Goal: Obtain resource: Download file/media

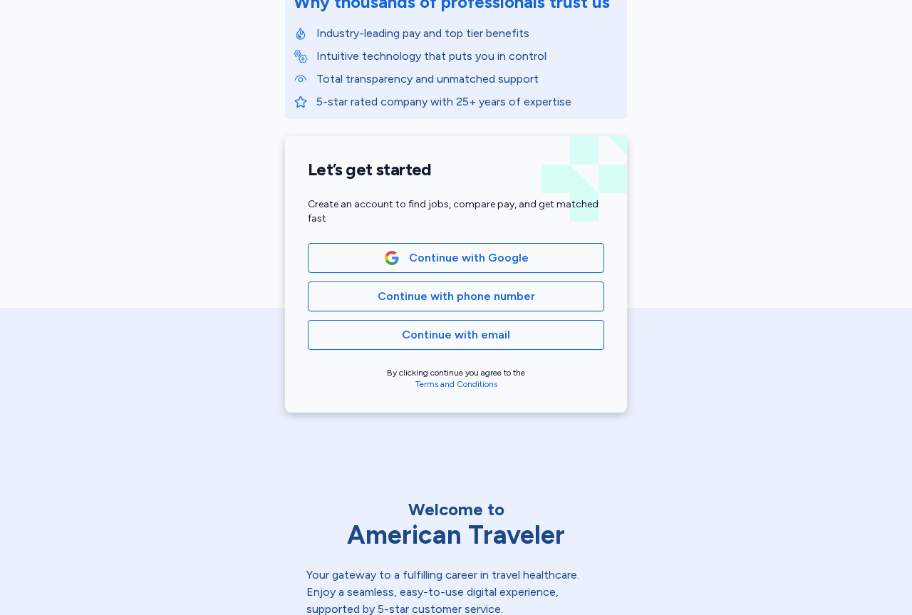
scroll to position [214, 0]
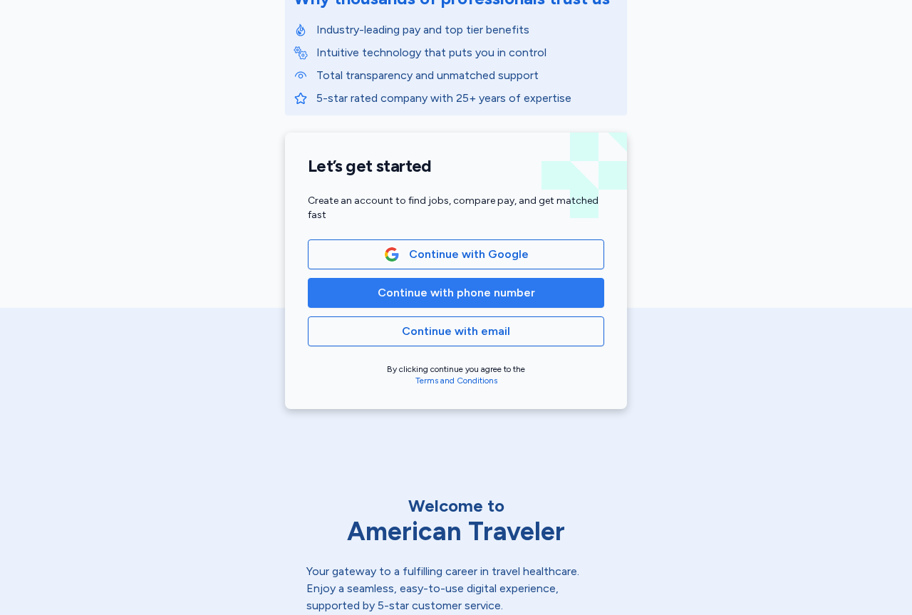
click at [494, 295] on span "Continue with phone number" at bounding box center [455, 292] width 157 height 17
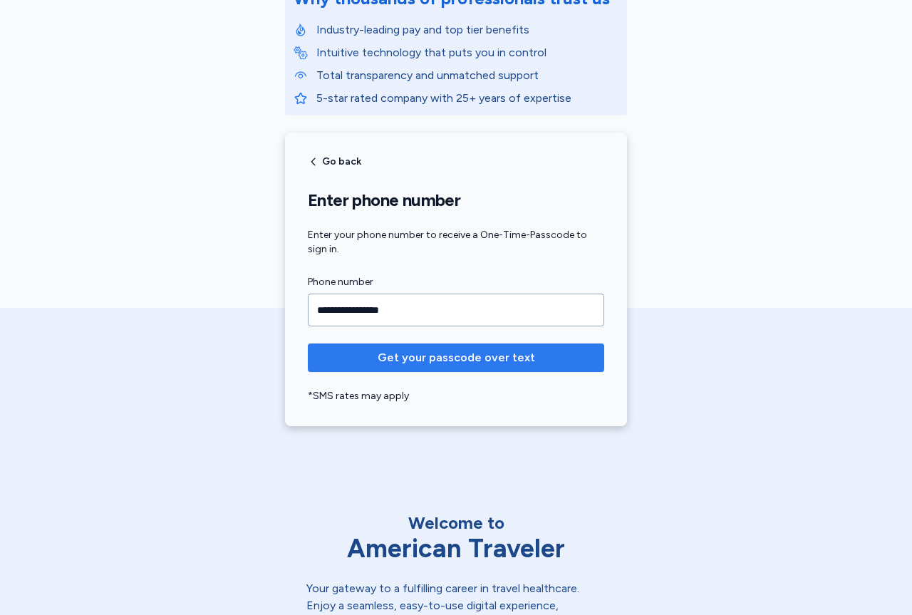
type input "**********"
click at [469, 363] on span "Get your passcode over text" at bounding box center [455, 357] width 157 height 17
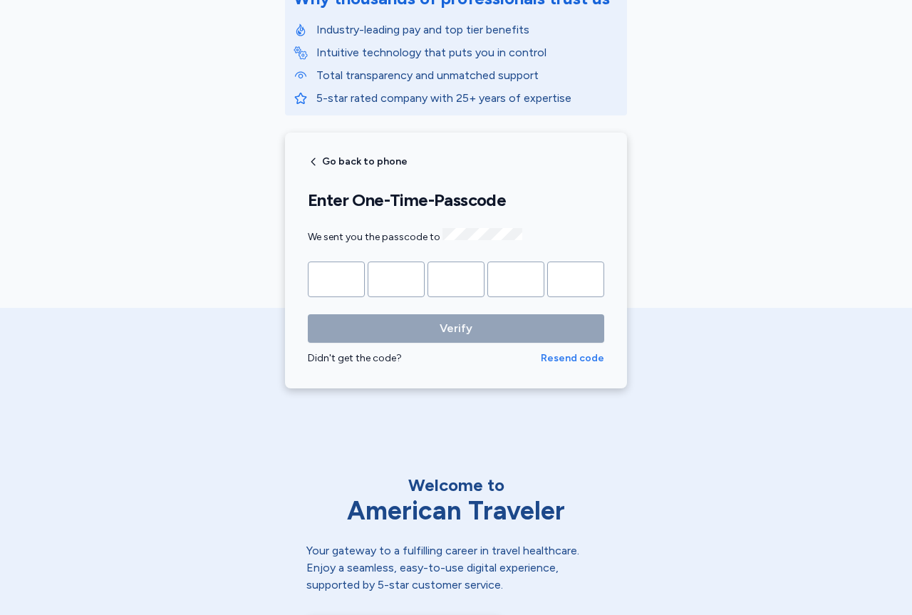
click at [585, 351] on span "Resend code" at bounding box center [572, 358] width 63 height 14
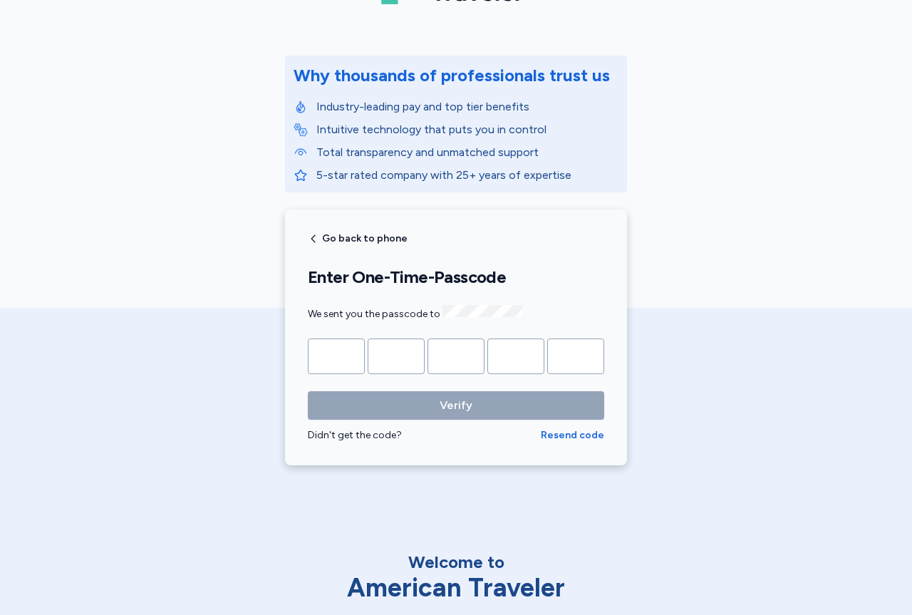
scroll to position [0, 0]
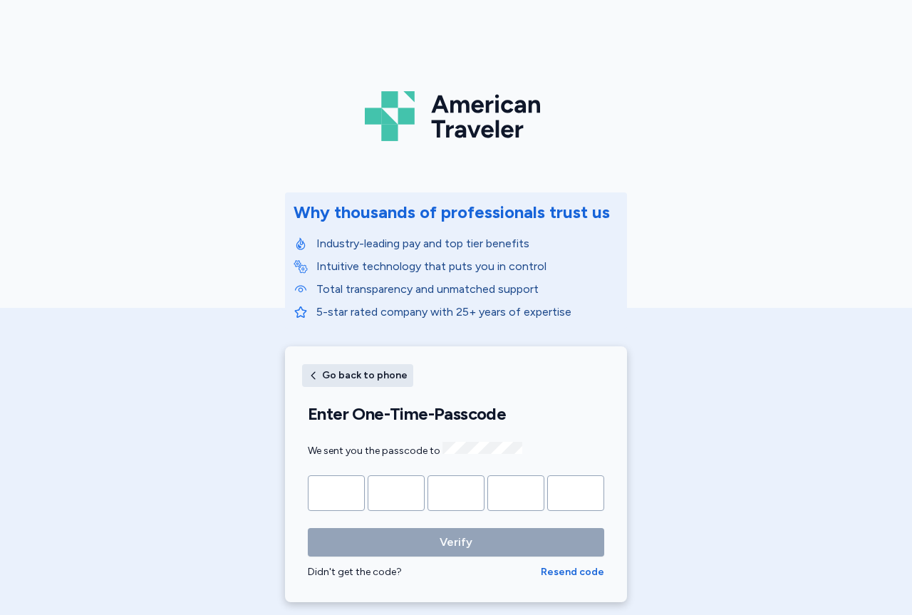
click at [328, 374] on span "Go back to phone" at bounding box center [364, 375] width 85 height 10
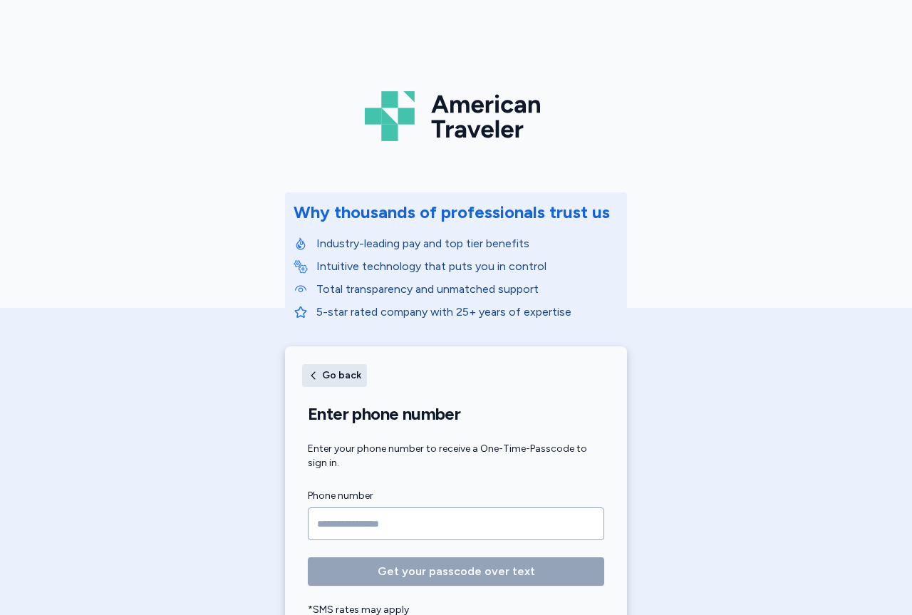
click at [328, 375] on span "Go back" at bounding box center [341, 375] width 39 height 10
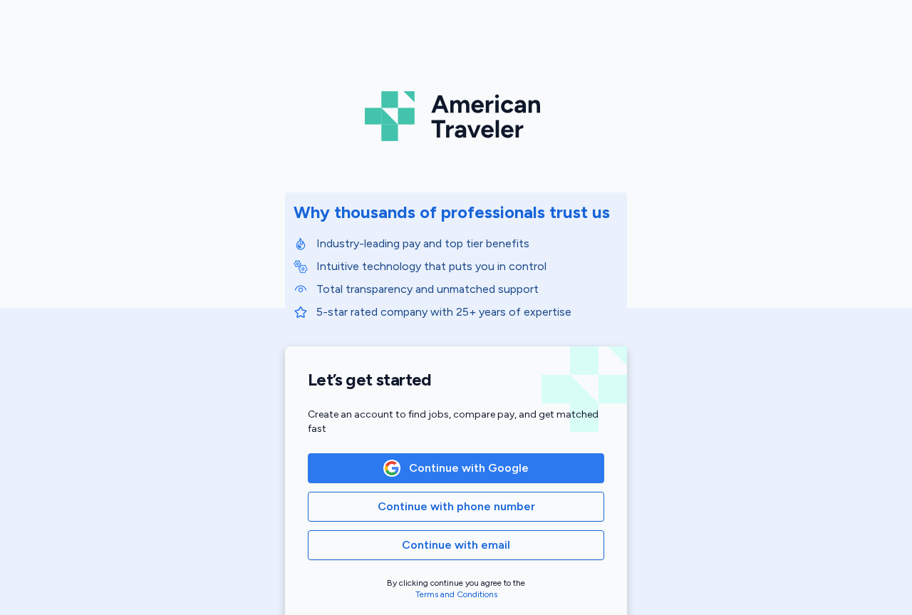
click at [457, 473] on span "Continue with Google" at bounding box center [469, 467] width 120 height 17
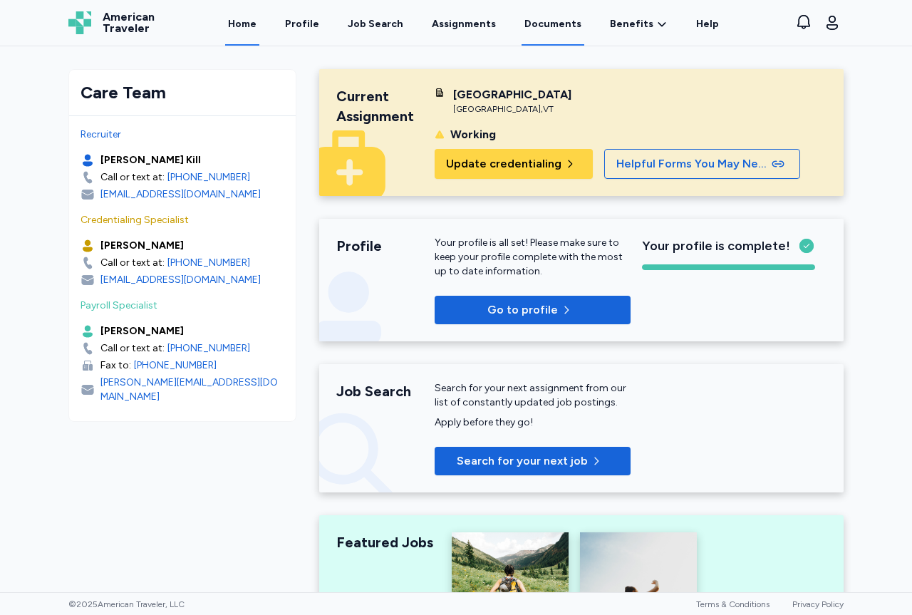
click at [548, 23] on link "Documents" at bounding box center [552, 23] width 63 height 44
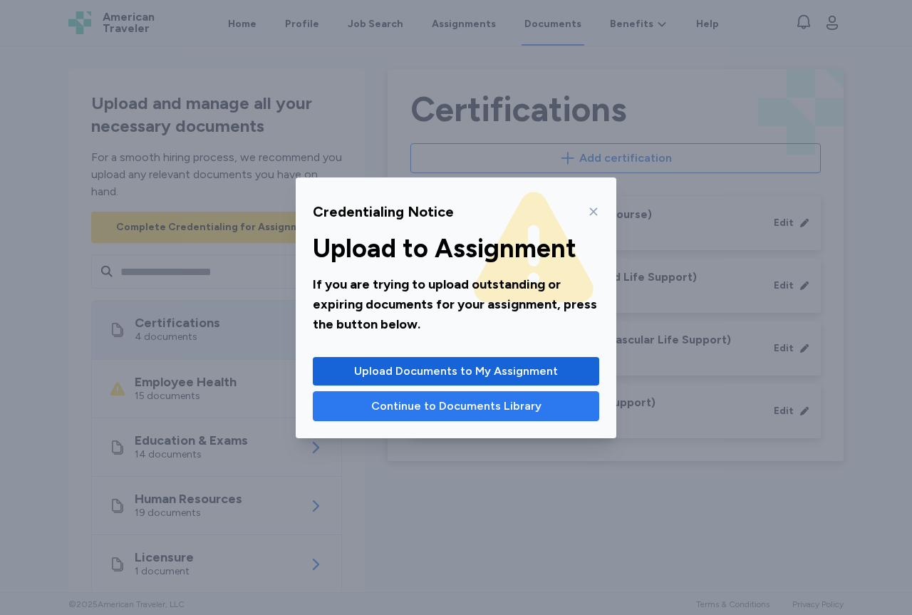
click at [450, 410] on span "Continue to Documents Library" at bounding box center [456, 405] width 170 height 17
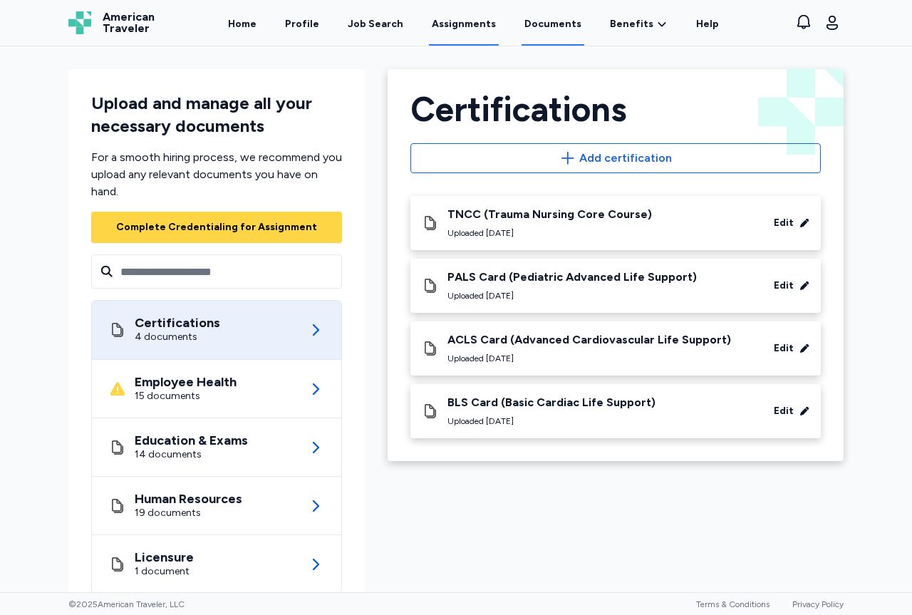
click at [481, 22] on link "Assignments" at bounding box center [464, 23] width 70 height 44
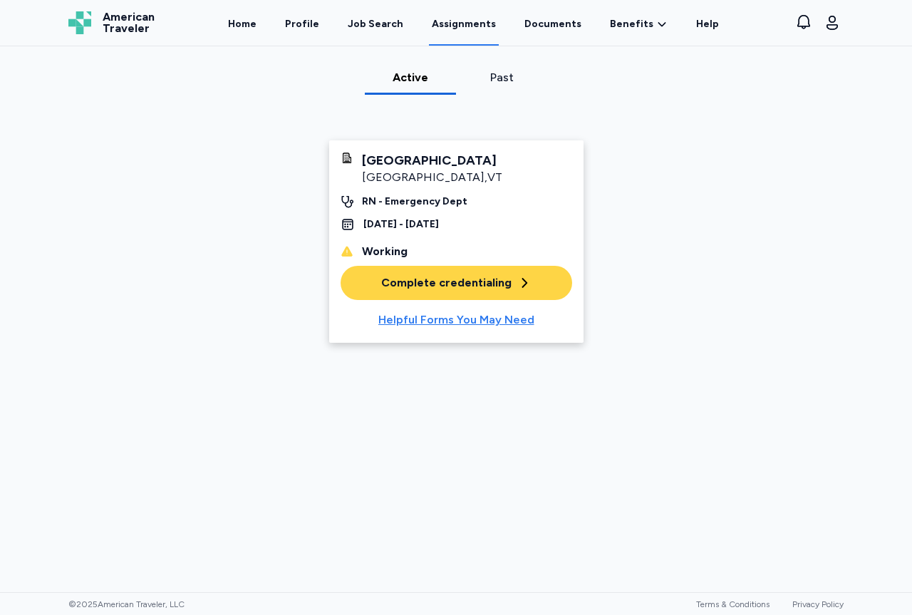
click at [437, 316] on div "Helpful Forms You May Need" at bounding box center [456, 319] width 156 height 17
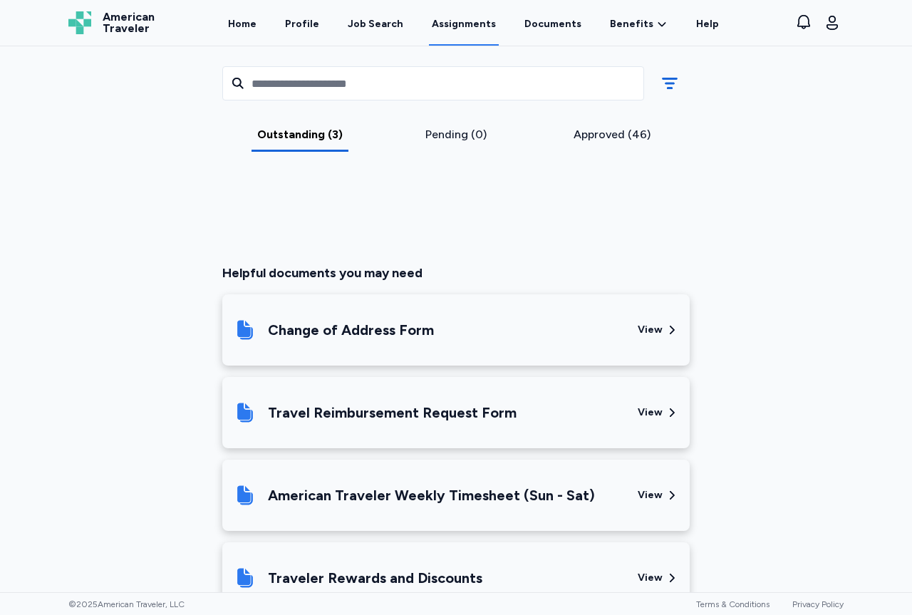
scroll to position [565, 0]
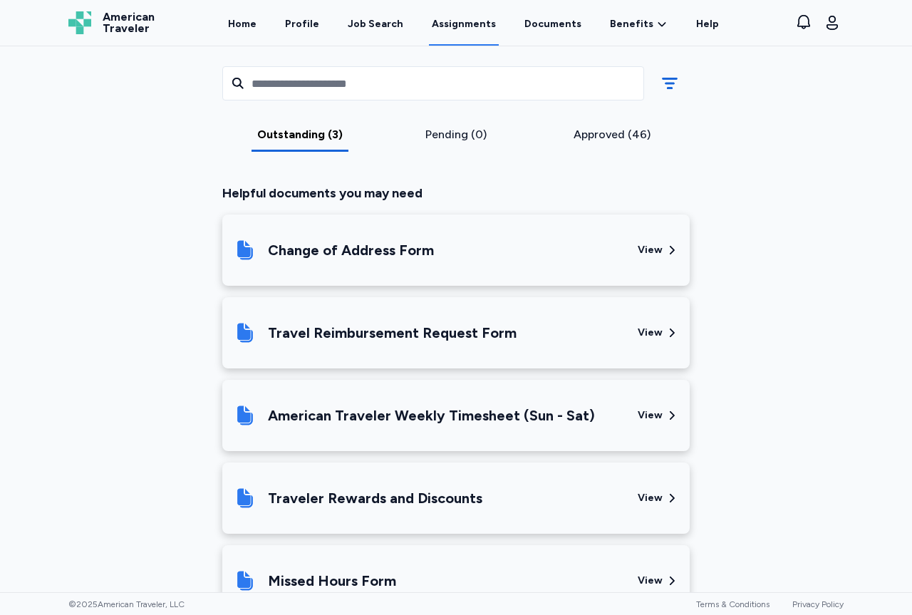
click at [349, 412] on div "American Traveler Weekly Timesheet (Sun - Sat)" at bounding box center [431, 415] width 327 height 20
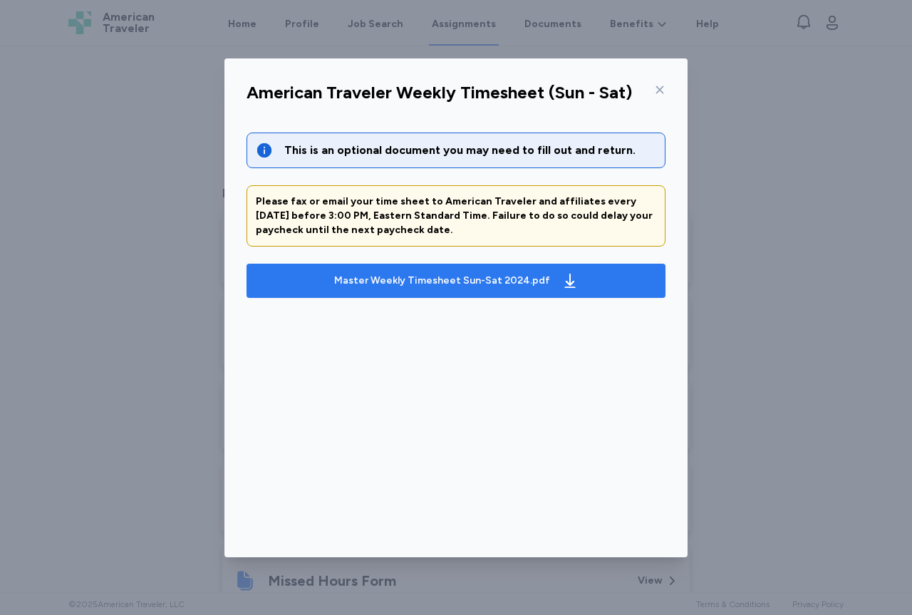
click at [354, 281] on div "Master Weekly Timesheet Sun-Sat 2024.pdf" at bounding box center [442, 280] width 216 height 14
